Goal: Register for event/course

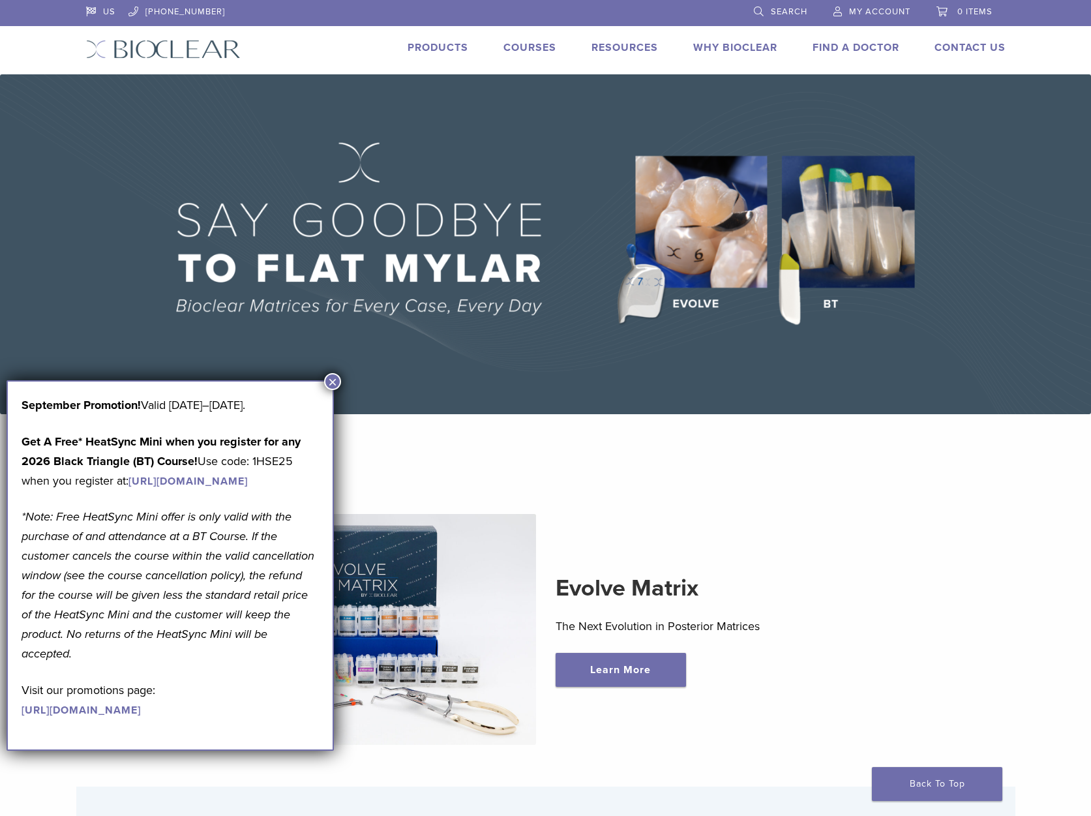
click at [347, 381] on img at bounding box center [545, 244] width 1091 height 340
click at [334, 376] on button "×" at bounding box center [332, 381] width 17 height 17
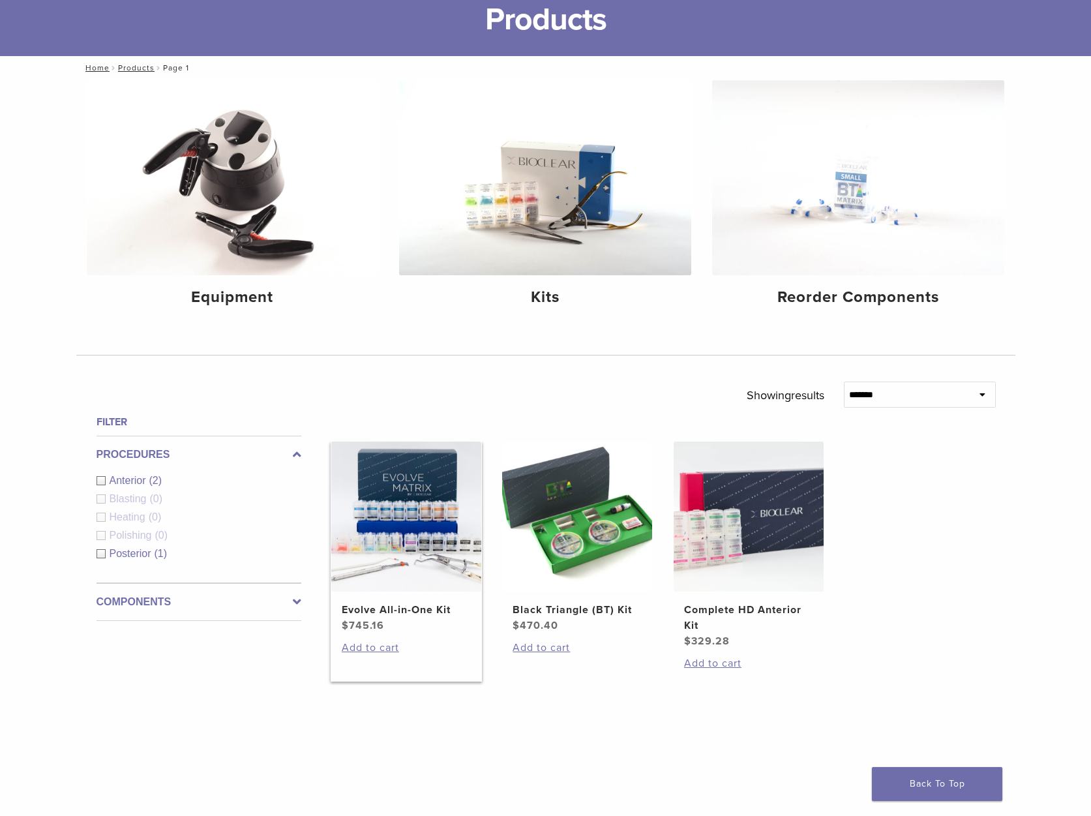
scroll to position [130, 0]
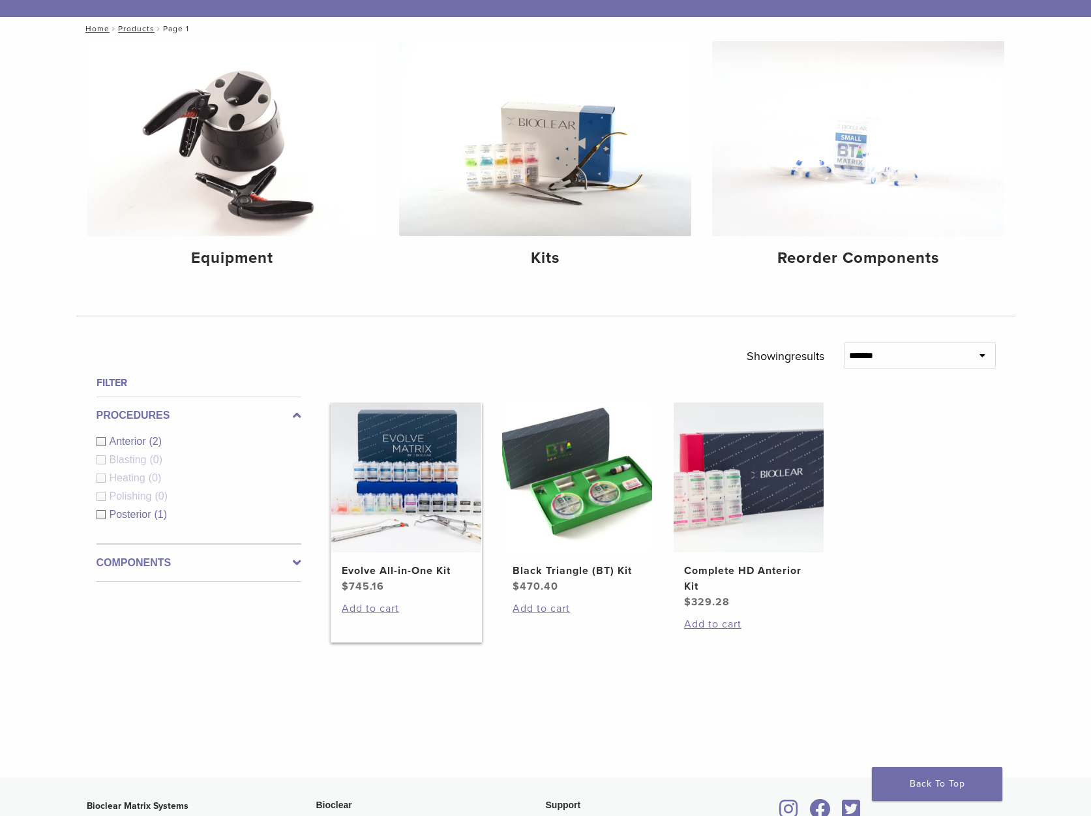
click at [409, 498] on img at bounding box center [406, 477] width 150 height 150
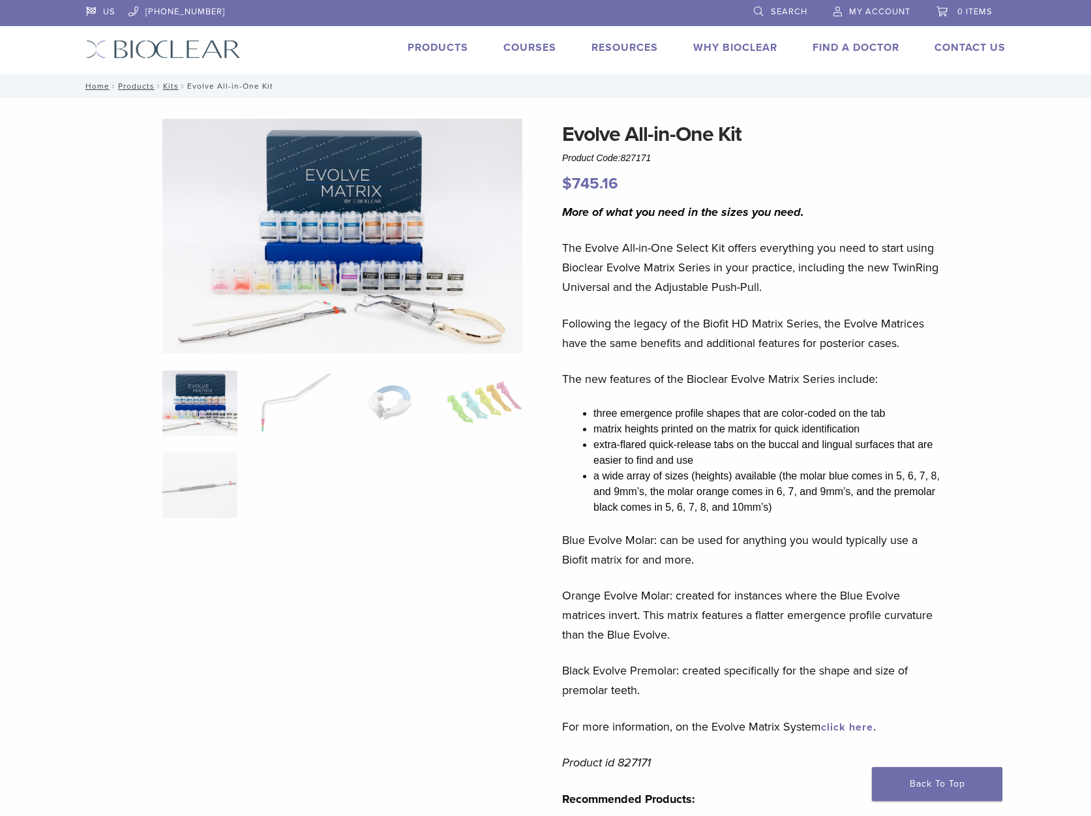
click at [513, 44] on link "Courses" at bounding box center [529, 47] width 53 height 13
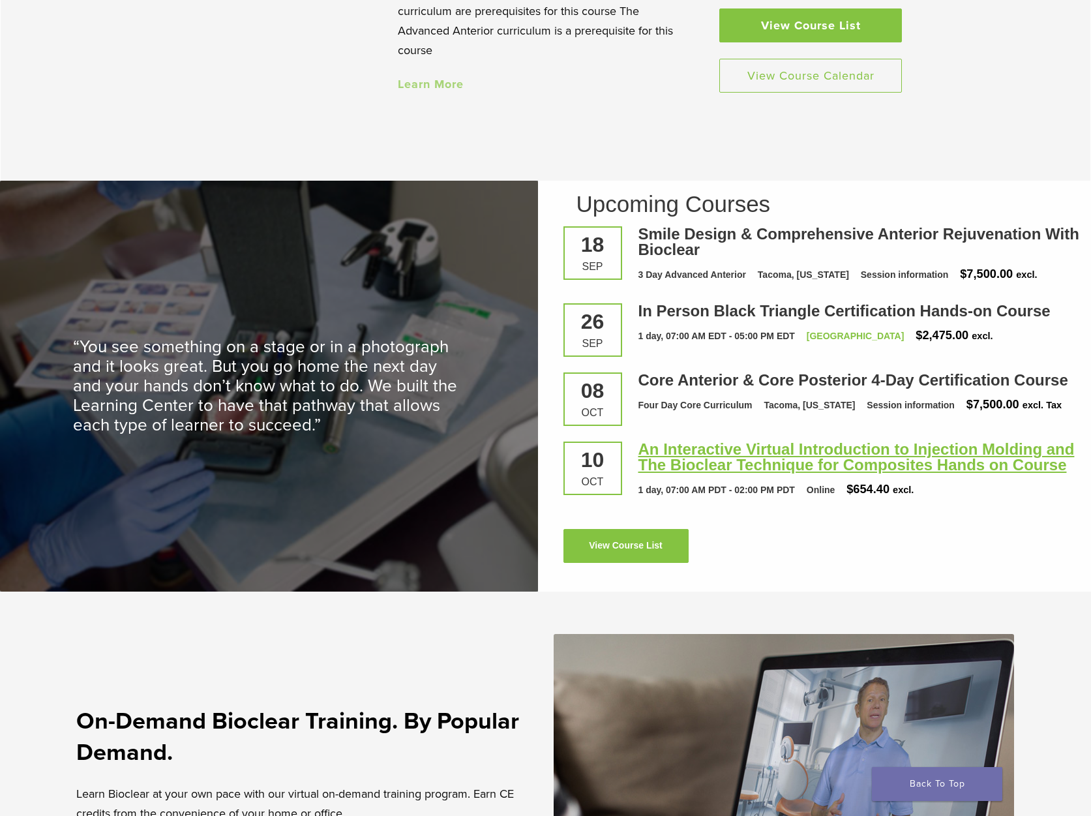
scroll to position [1630, 0]
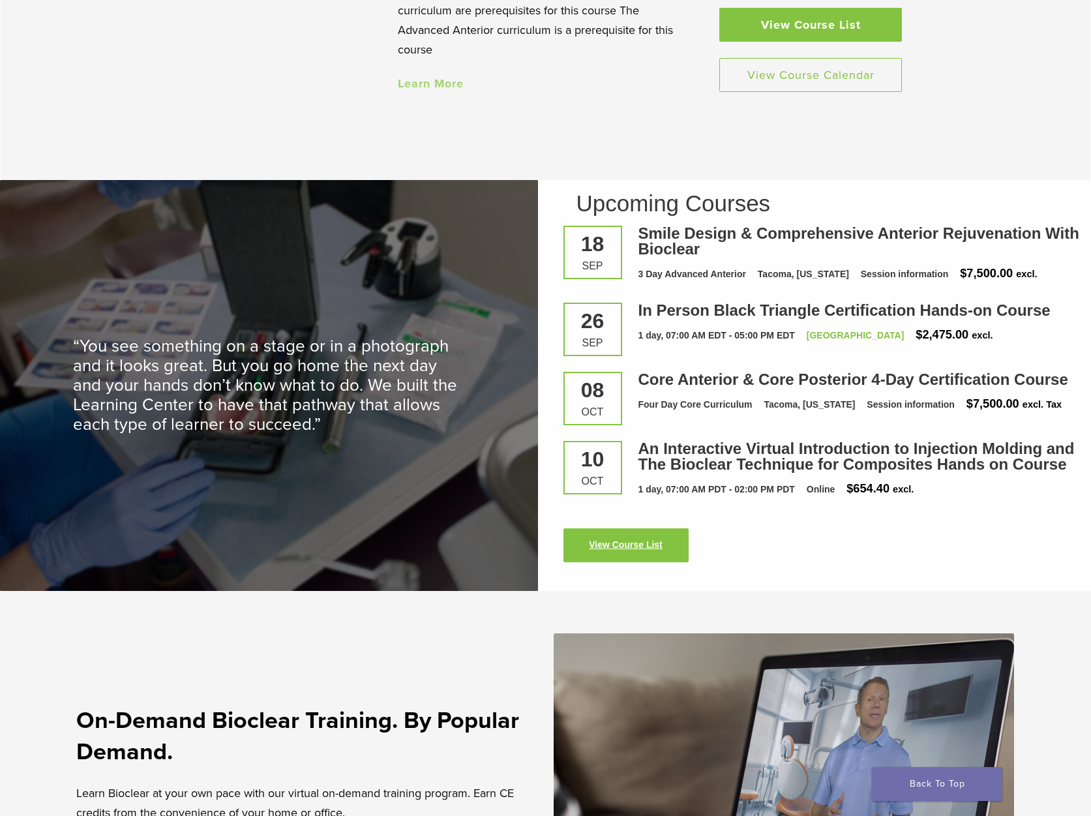
click at [644, 550] on link "View Course List" at bounding box center [625, 545] width 125 height 34
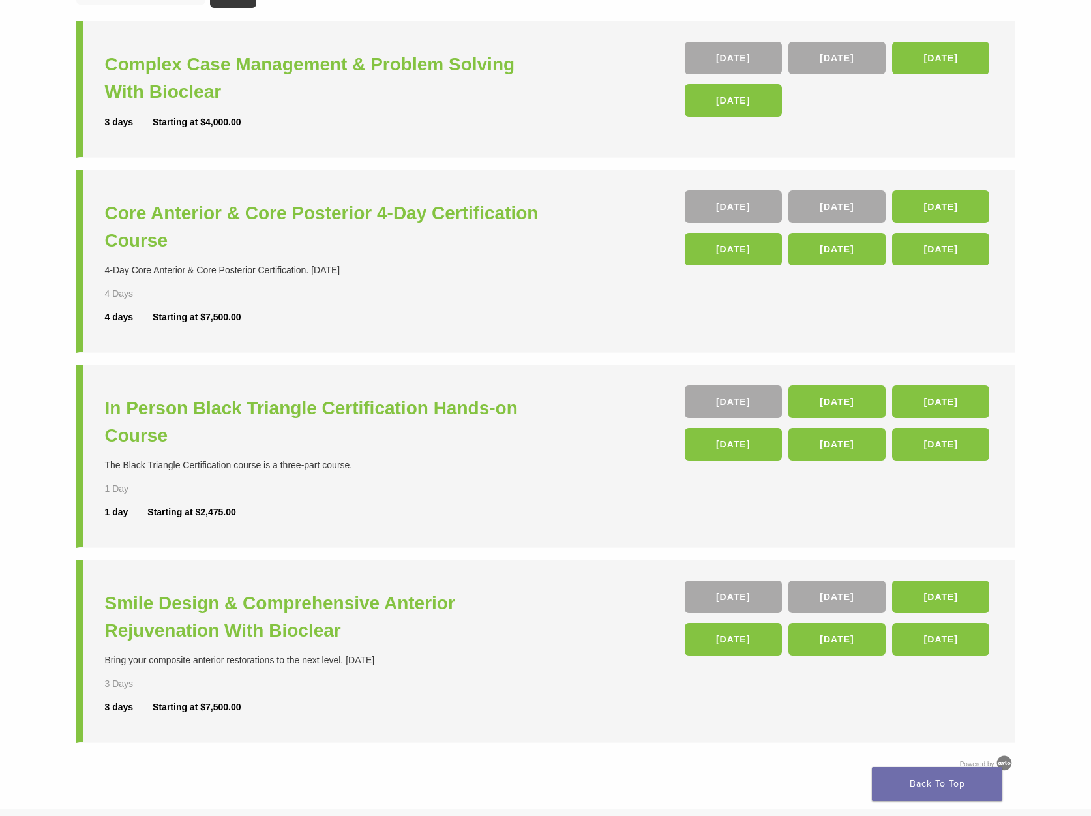
scroll to position [130, 0]
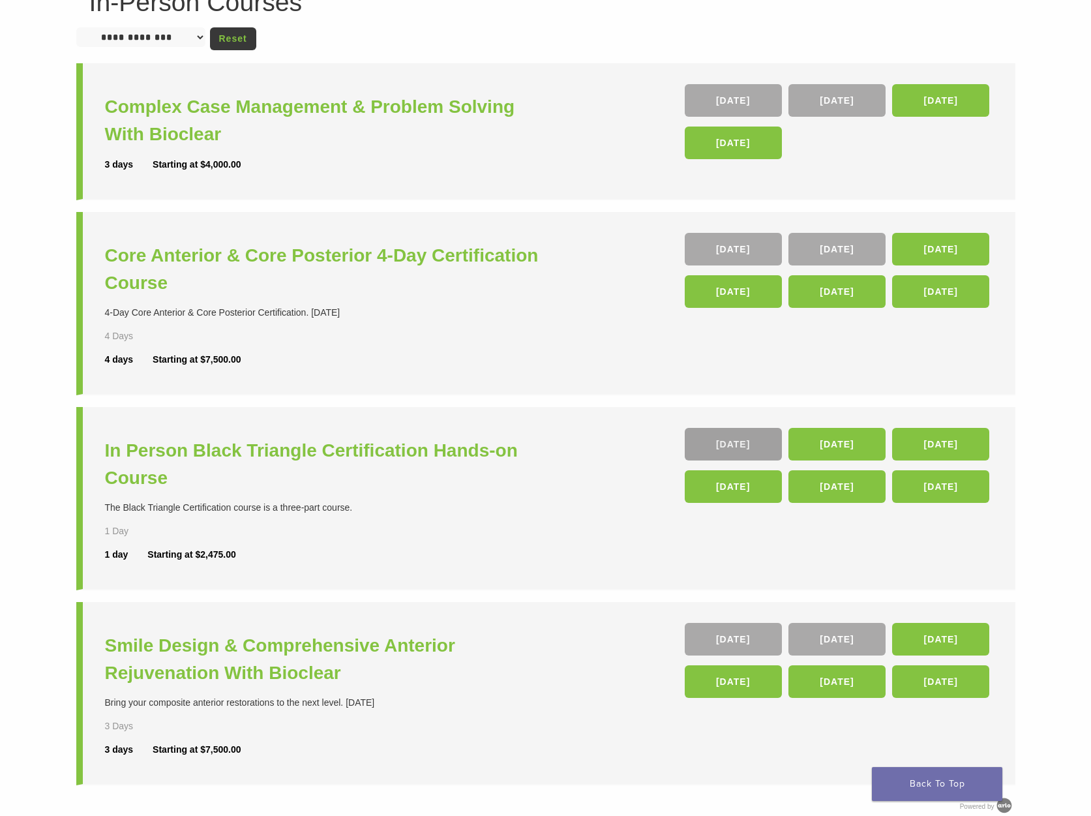
click at [736, 448] on link "26 Sep" at bounding box center [733, 444] width 97 height 33
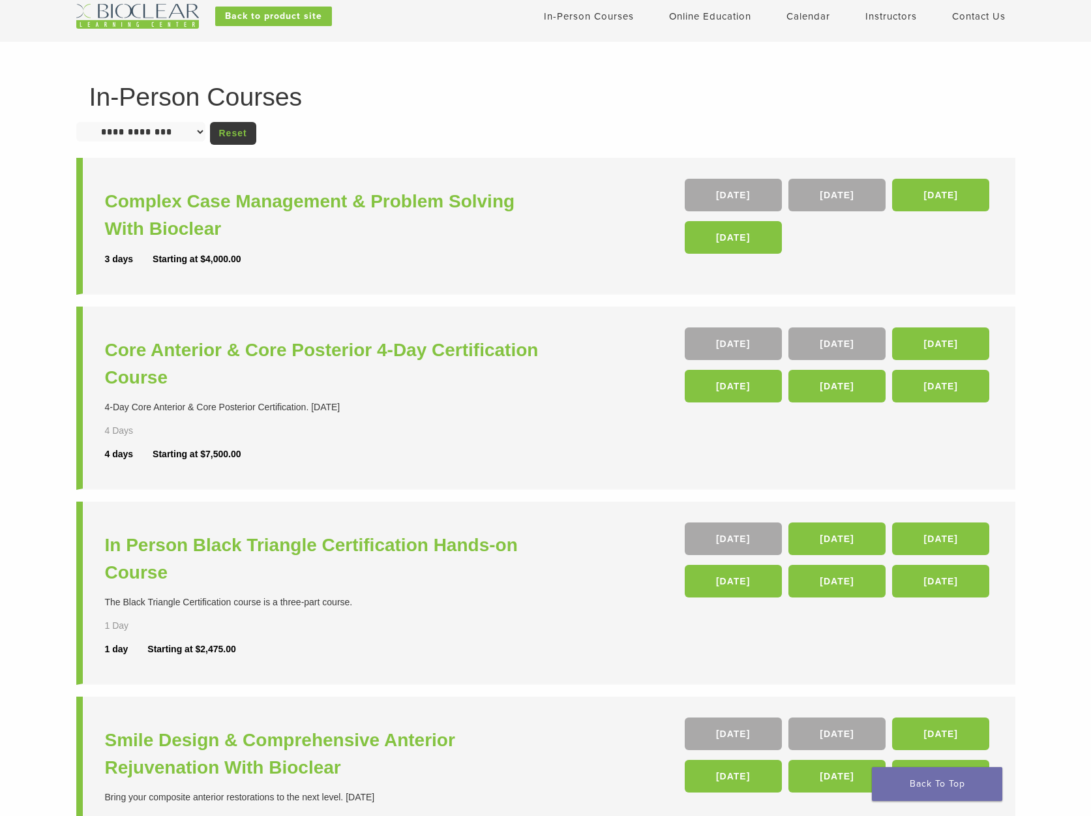
scroll to position [0, 0]
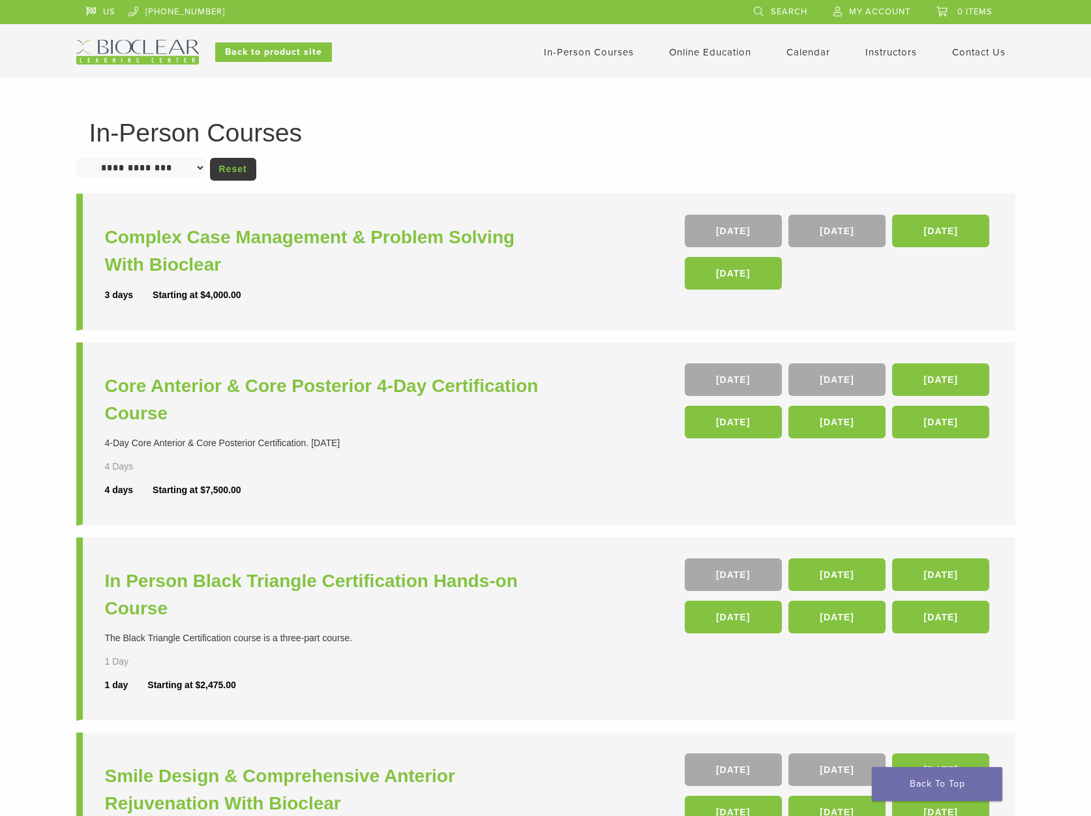
click at [205, 169] on select "**********" at bounding box center [140, 168] width 129 height 20
select select "******"
click at [76, 158] on select "**********" at bounding box center [140, 168] width 129 height 20
click at [238, 167] on link "Reset" at bounding box center [233, 169] width 46 height 23
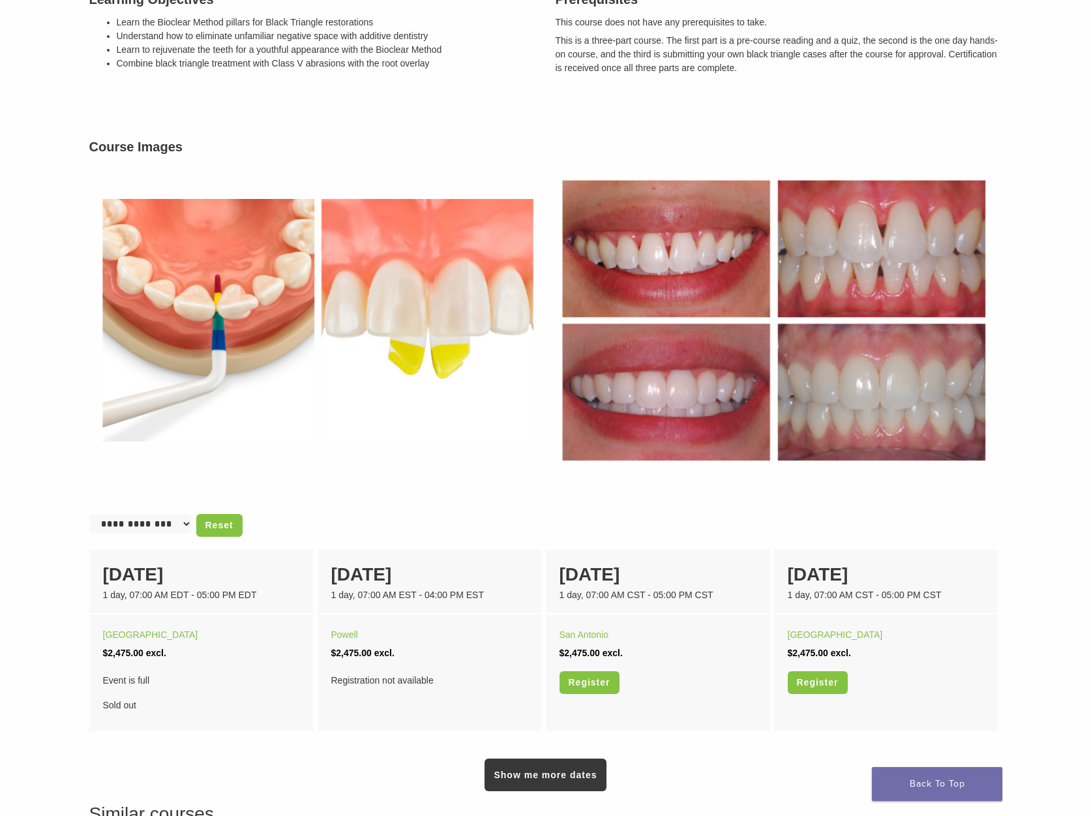
scroll to position [383, 0]
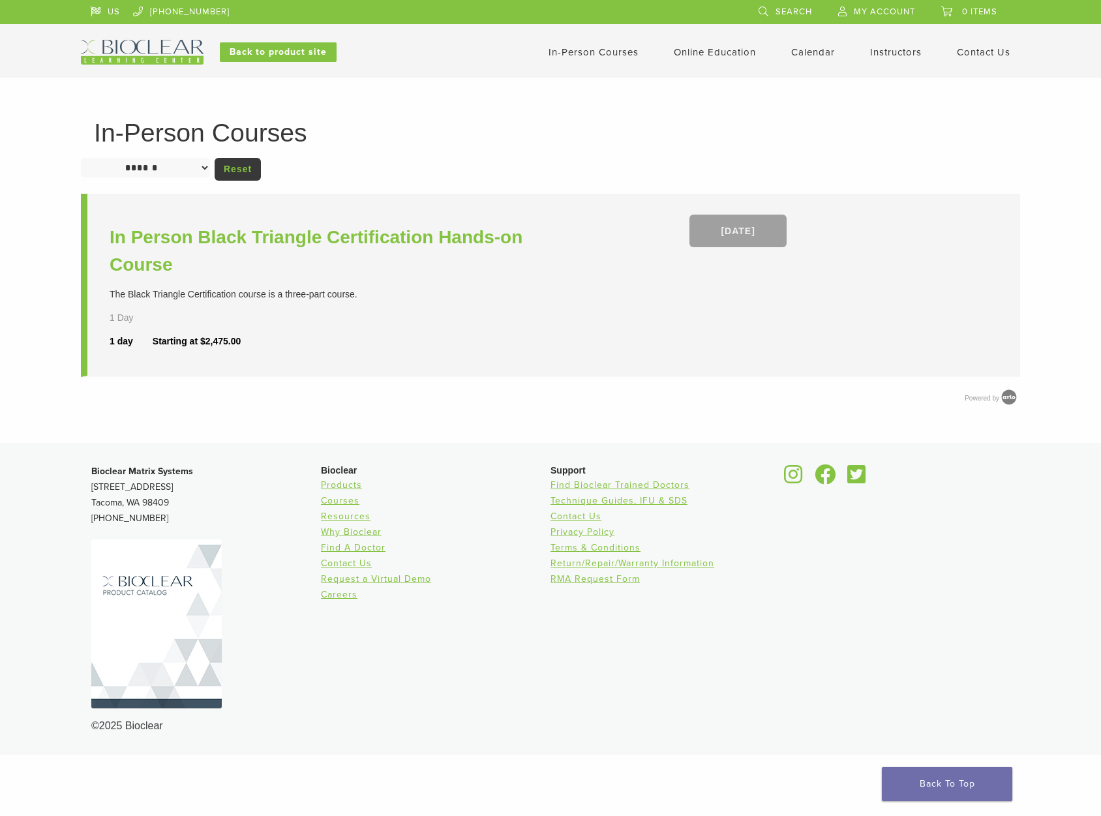
click at [736, 231] on link "26 Sep" at bounding box center [737, 231] width 97 height 33
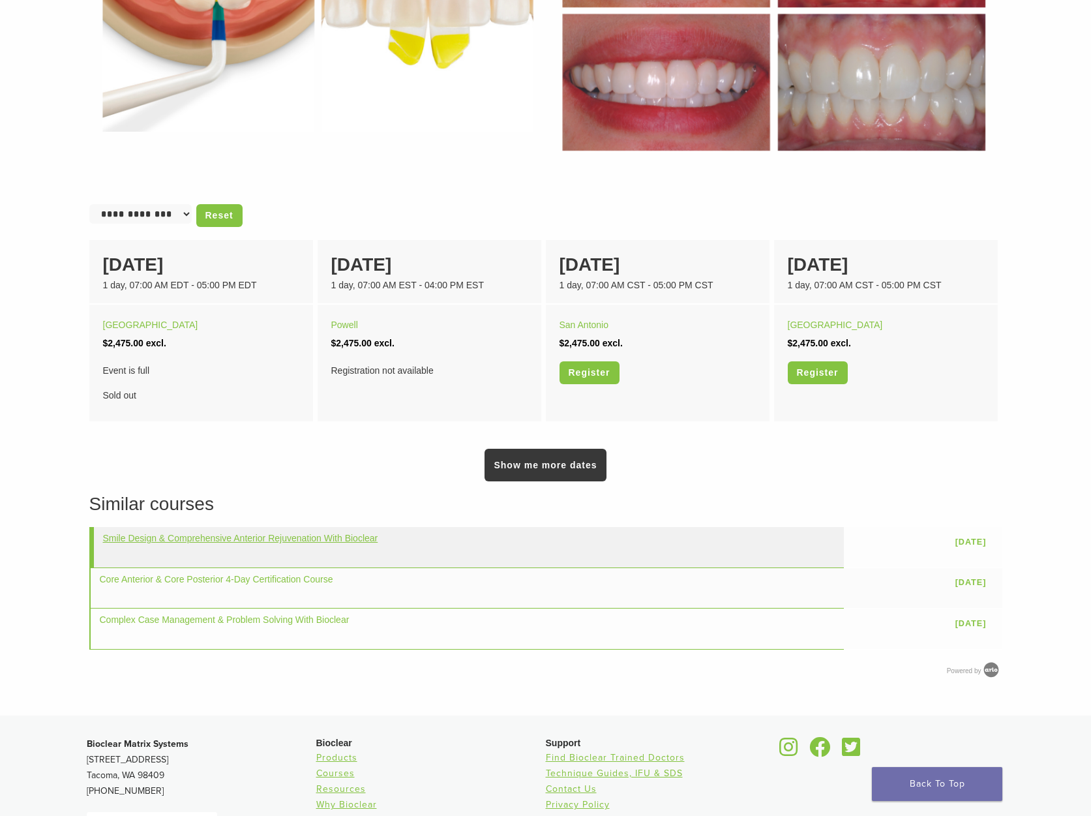
scroll to position [783, 0]
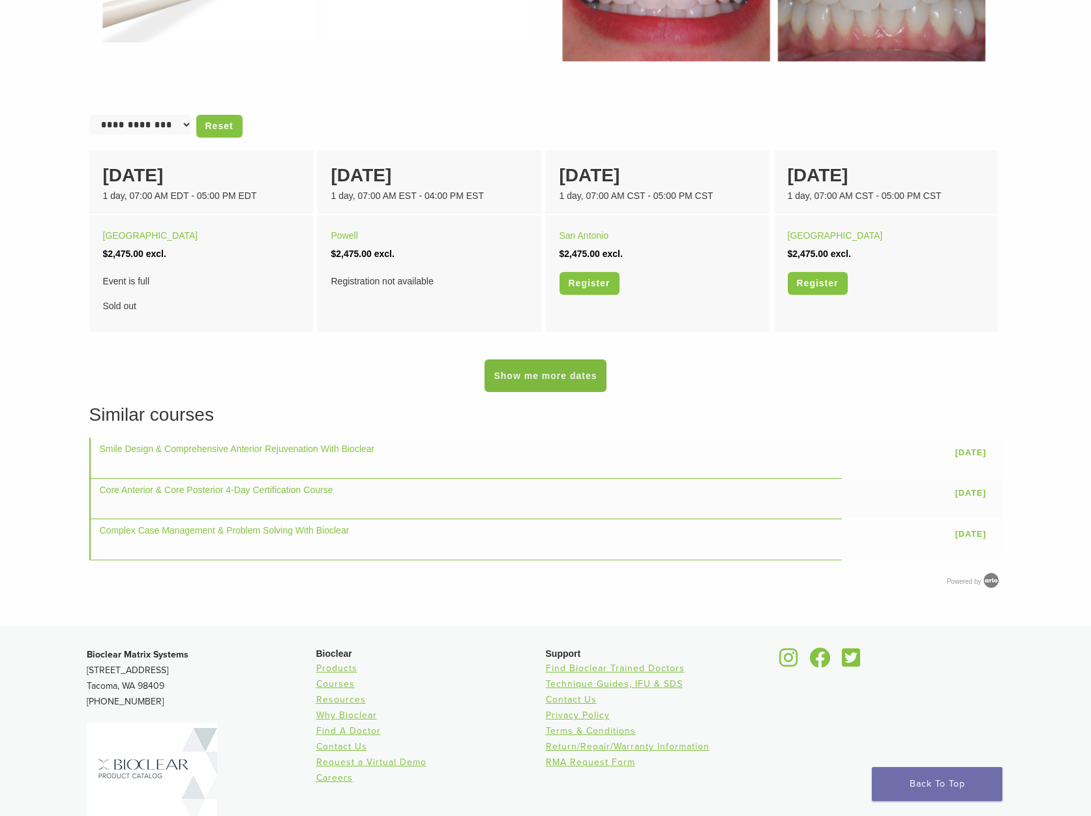
click at [553, 382] on link "Show me more dates" at bounding box center [545, 375] width 121 height 33
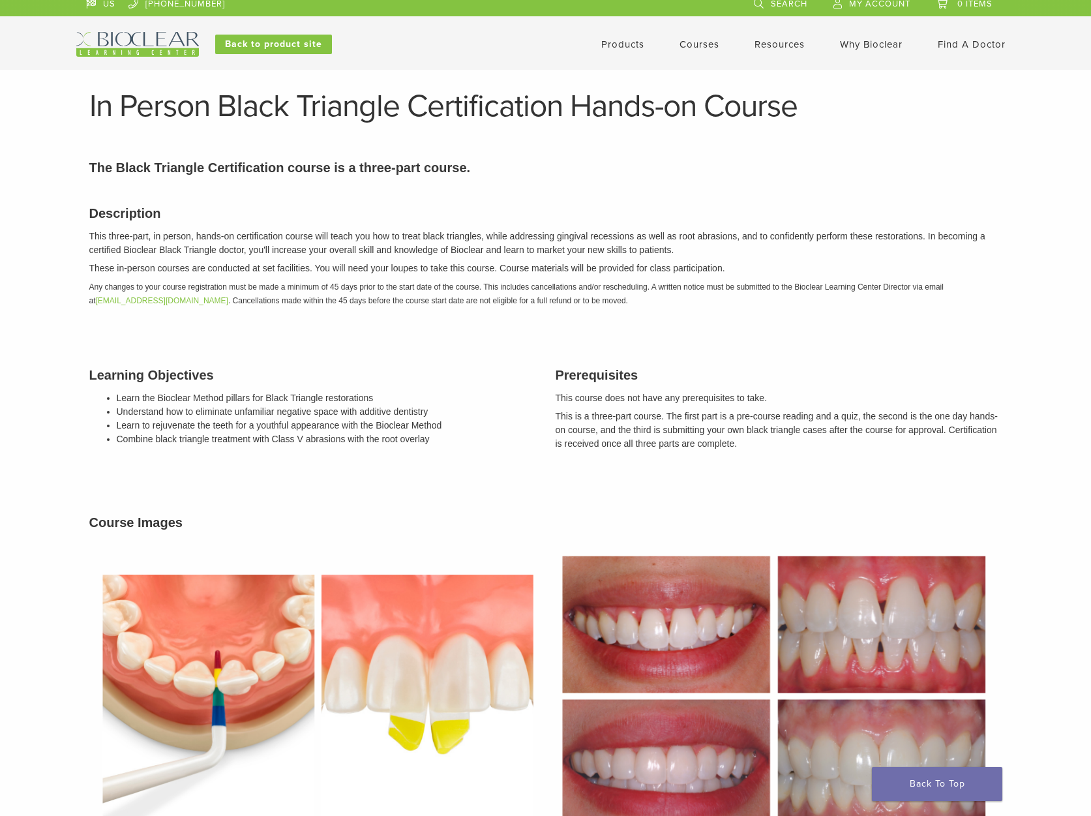
scroll to position [0, 0]
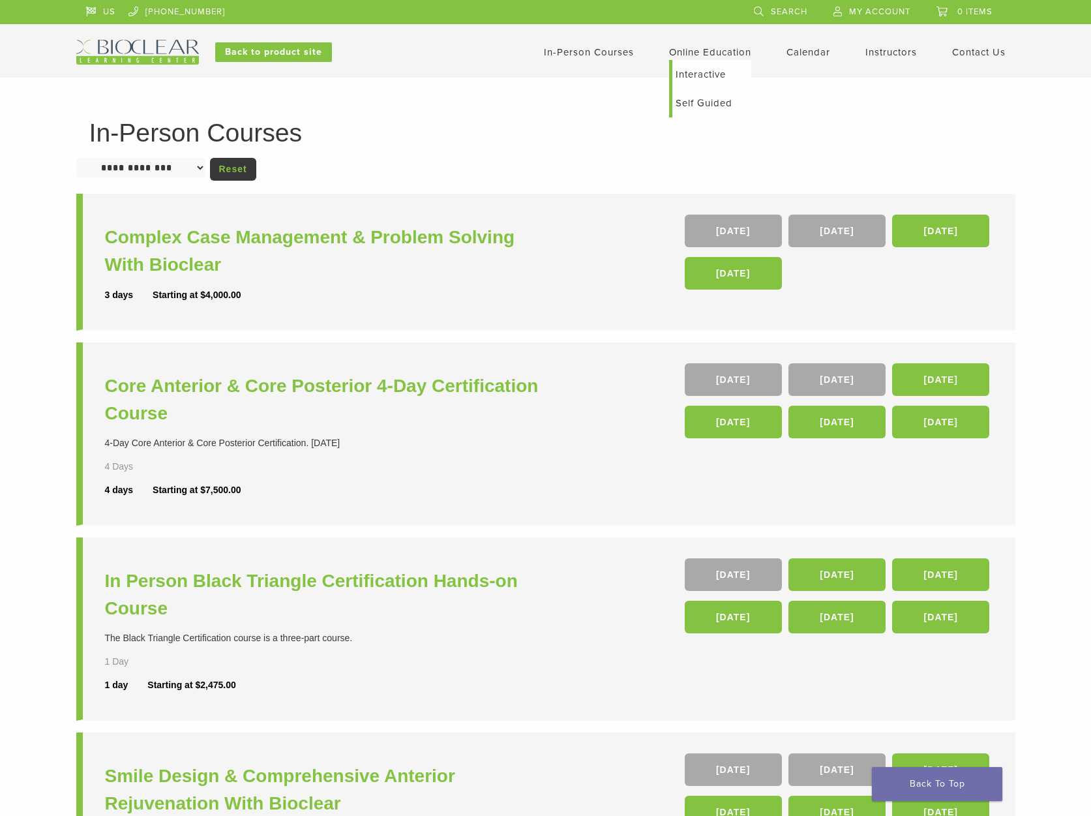
click at [716, 100] on link "Self Guided" at bounding box center [711, 103] width 79 height 29
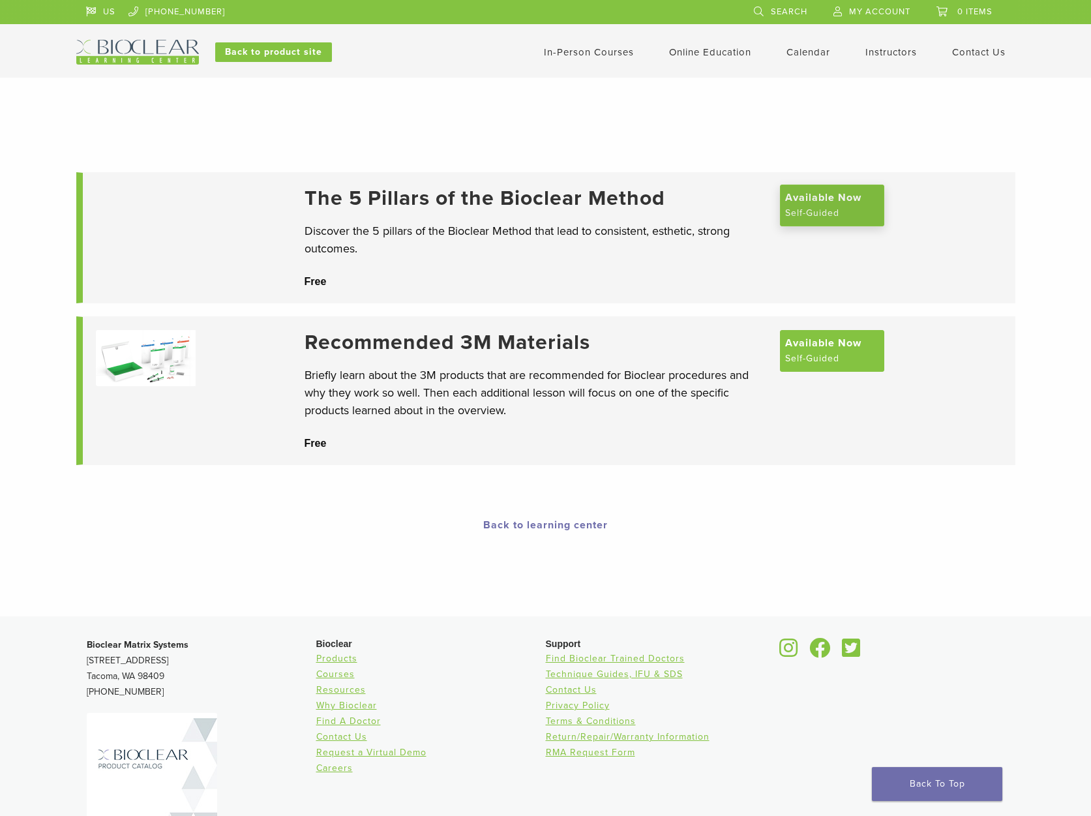
click at [842, 200] on span "Available Now" at bounding box center [823, 198] width 76 height 16
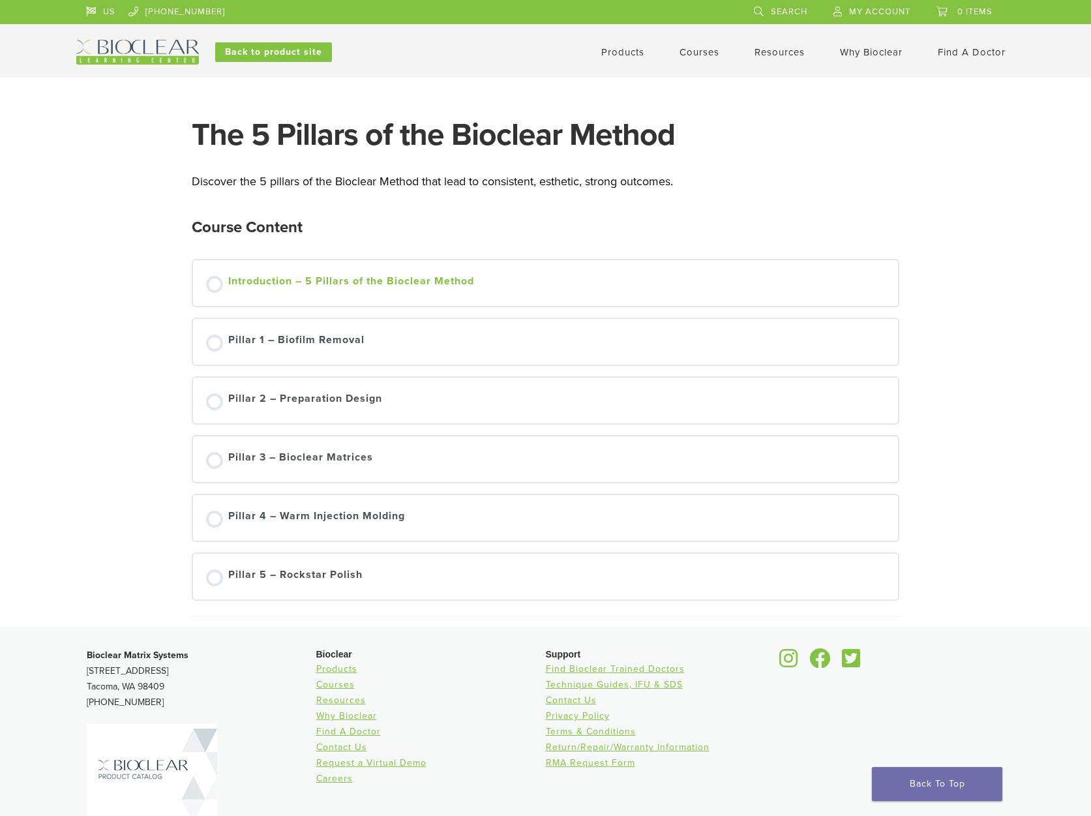
click at [217, 284] on div at bounding box center [214, 284] width 17 height 17
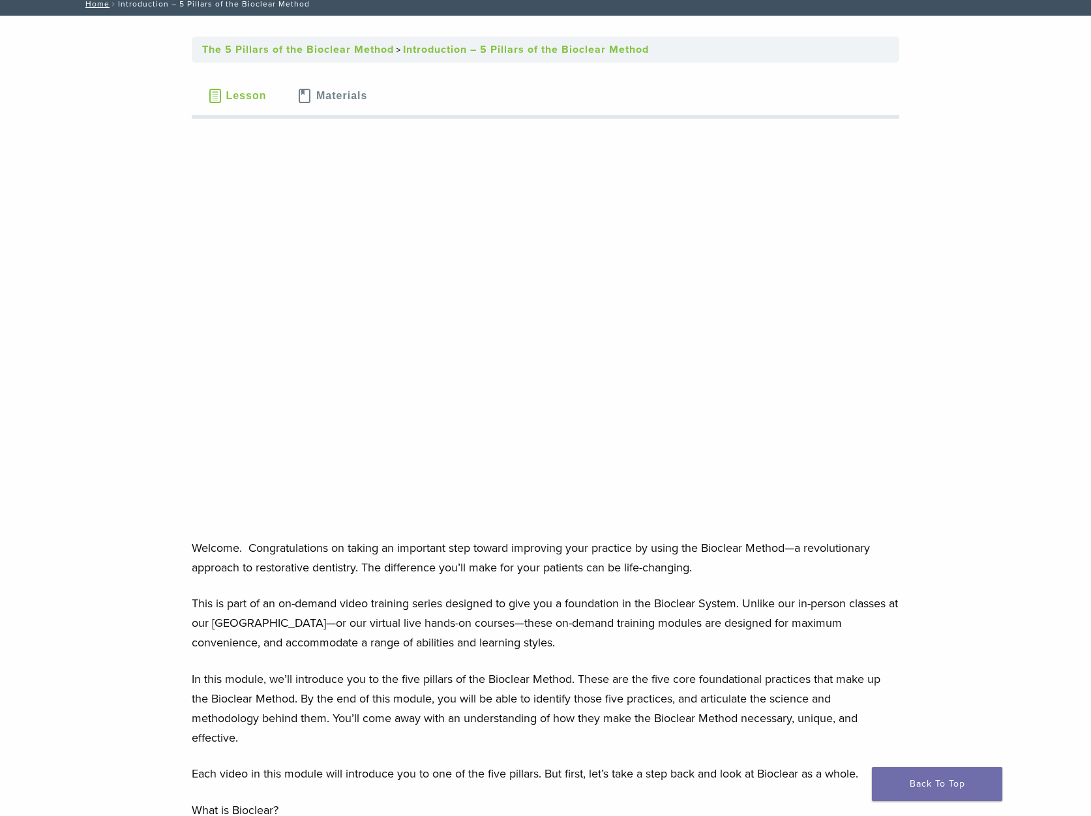
scroll to position [130, 0]
